Goal: Transaction & Acquisition: Purchase product/service

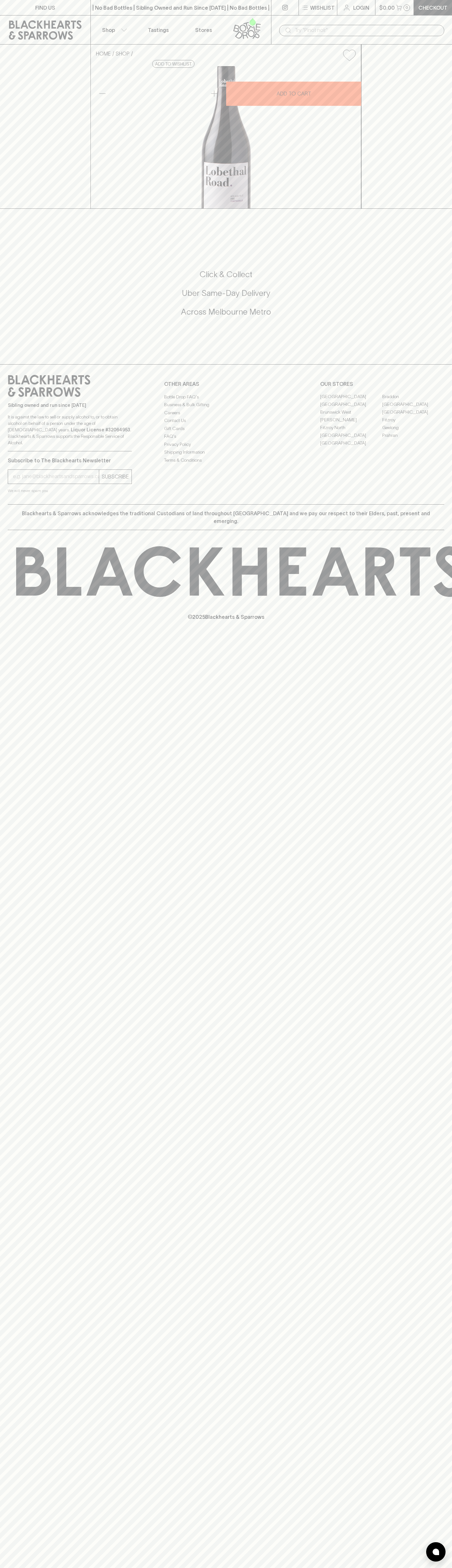
click at [72, 23] on icon at bounding box center [45, 30] width 81 height 19
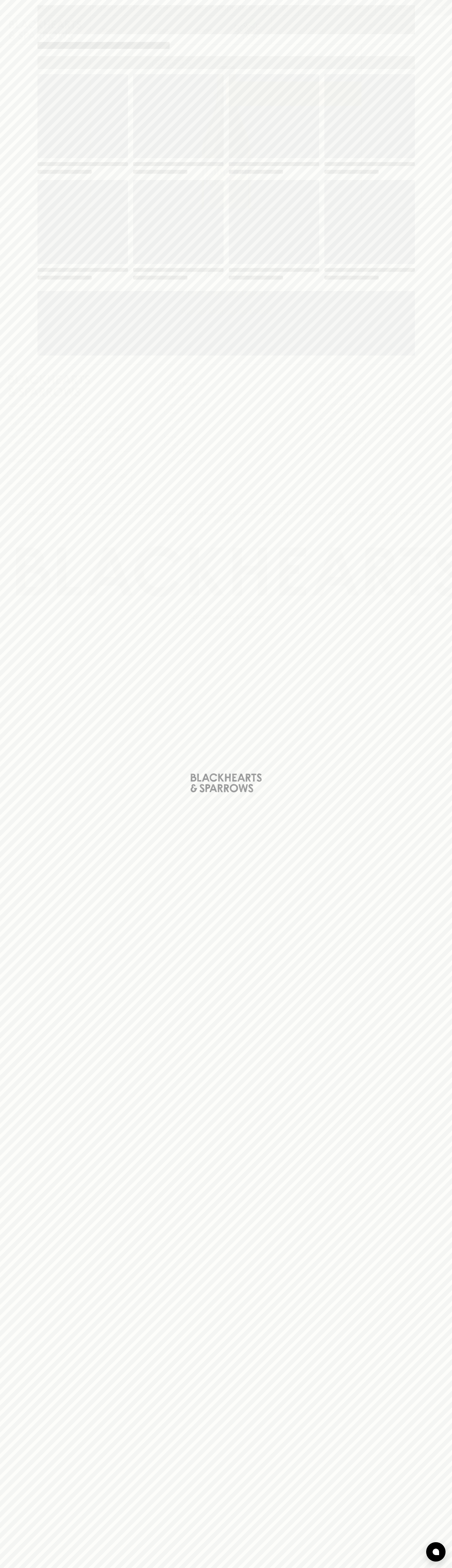
click at [447, 1091] on div "Loading" at bounding box center [226, 784] width 452 height 1568
click at [26, 1567] on html "FIND US | No Bad Bottles | Sibling Owned and Run Since 2006 | No Bad Bottles | …" at bounding box center [226, 784] width 452 height 1568
click at [4, 1561] on div "Loading" at bounding box center [226, 784] width 452 height 1568
